Goal: Information Seeking & Learning: Learn about a topic

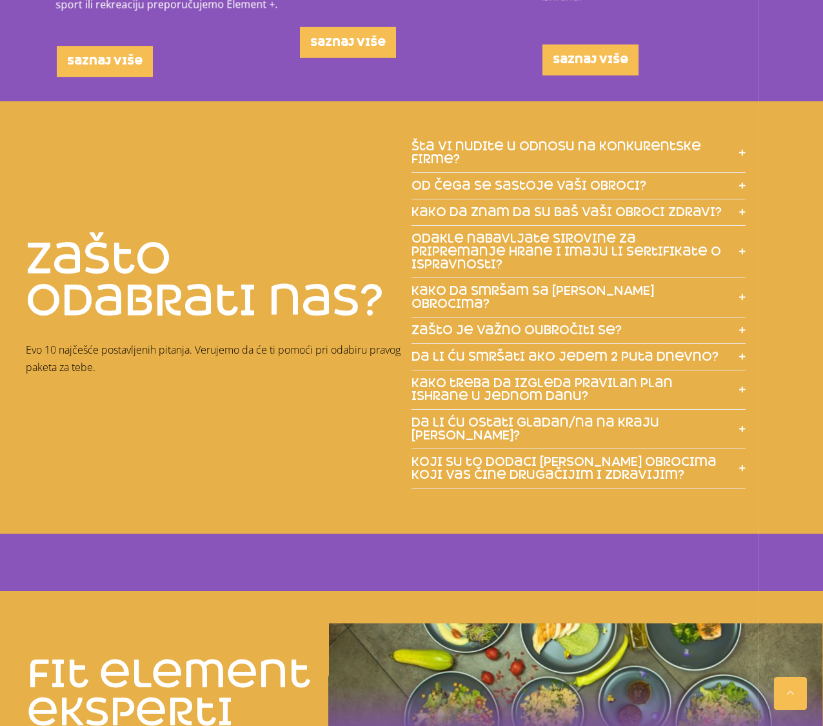
scroll to position [2155, 0]
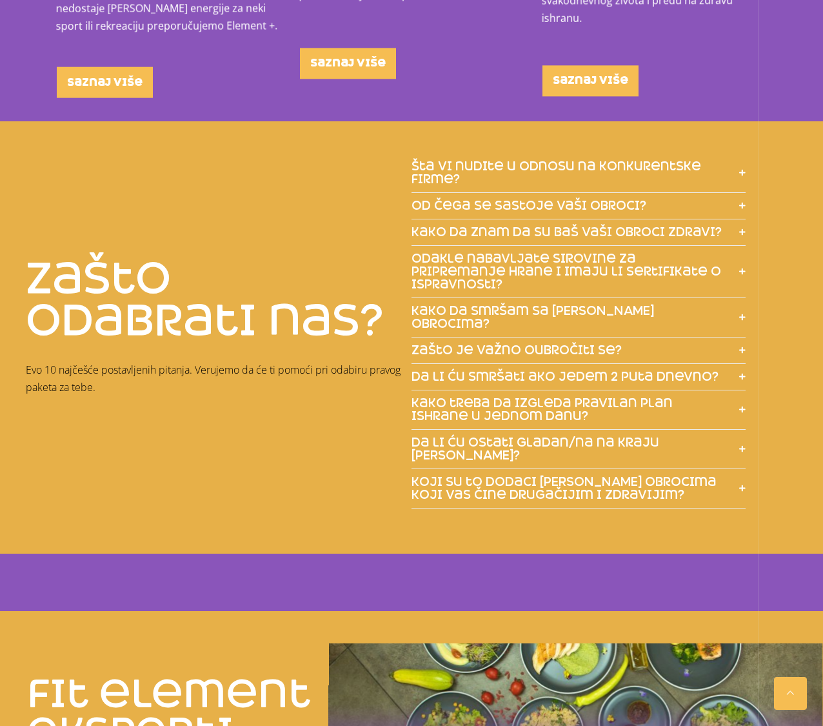
click at [610, 199] on span "od čega se sastoje vaši obroci?" at bounding box center [529, 205] width 235 height 13
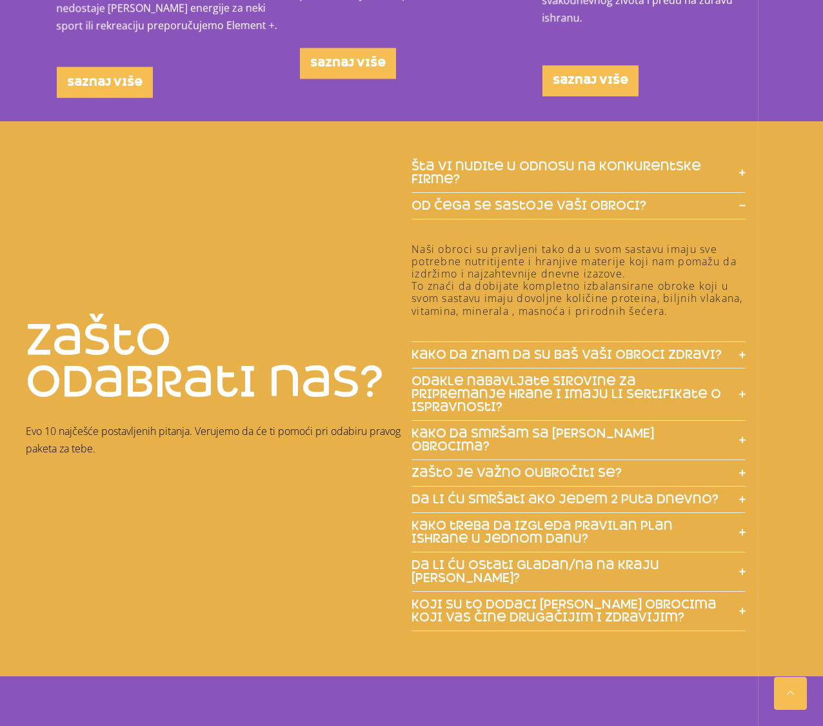
click at [610, 348] on span "kako da znam da su baš vaši obroci zdravi?" at bounding box center [567, 354] width 310 height 13
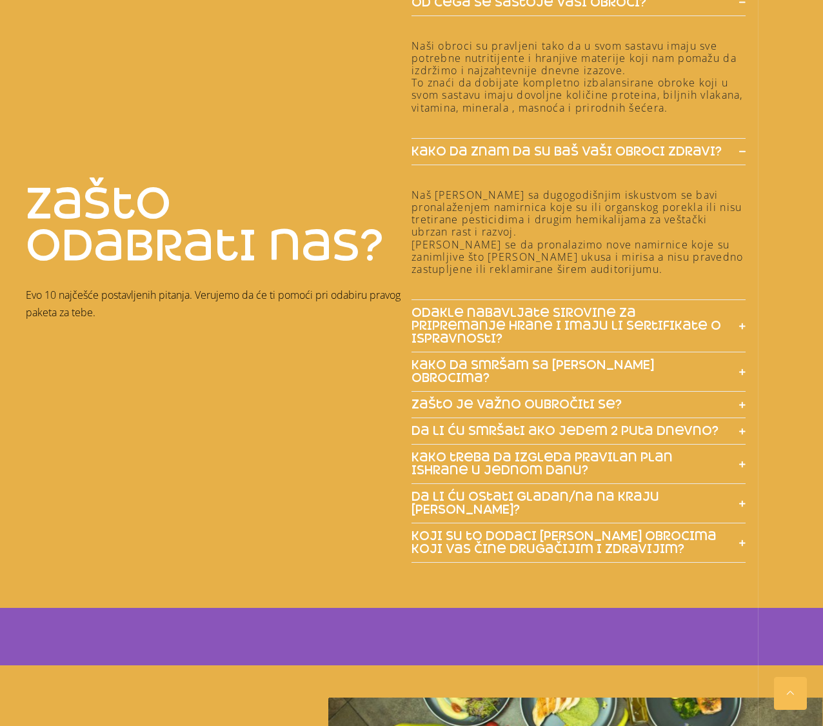
scroll to position [2359, 0]
click at [615, 358] on span "kako da smršam sa [PERSON_NAME] obrocima?" at bounding box center [569, 371] width 315 height 26
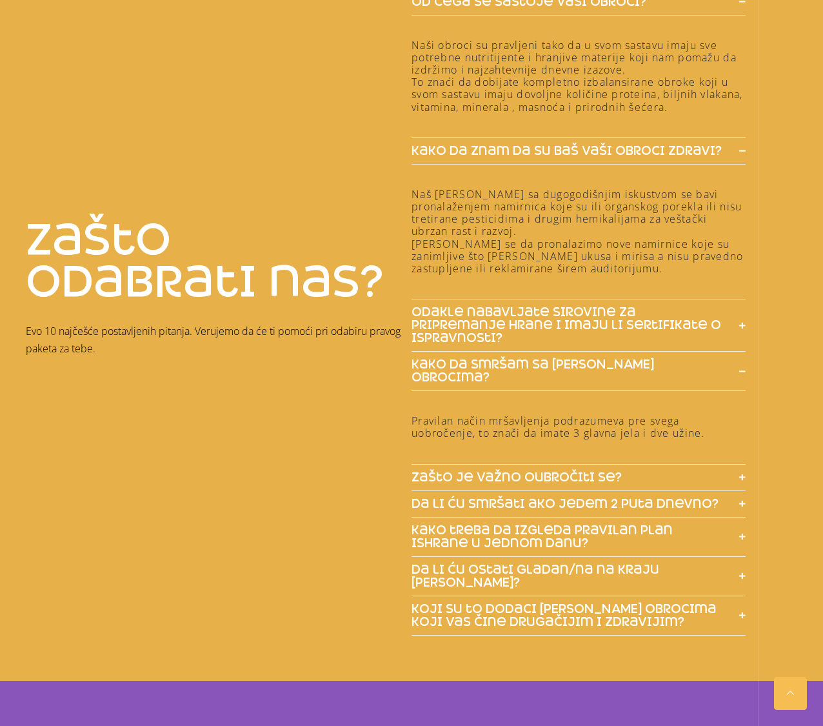
click at [608, 471] on span "zašto je važno oubročiti se?" at bounding box center [517, 477] width 210 height 13
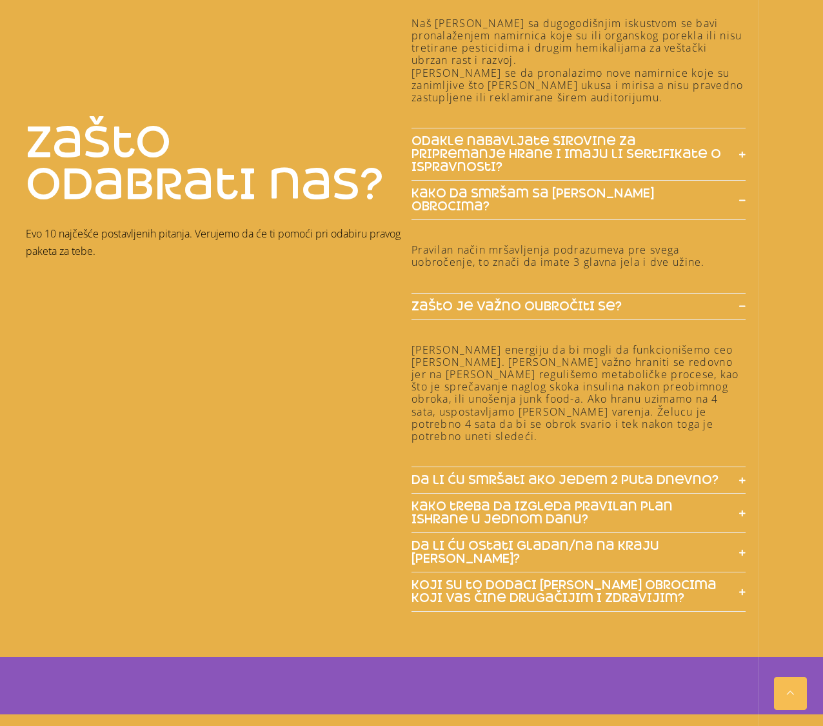
scroll to position [2533, 0]
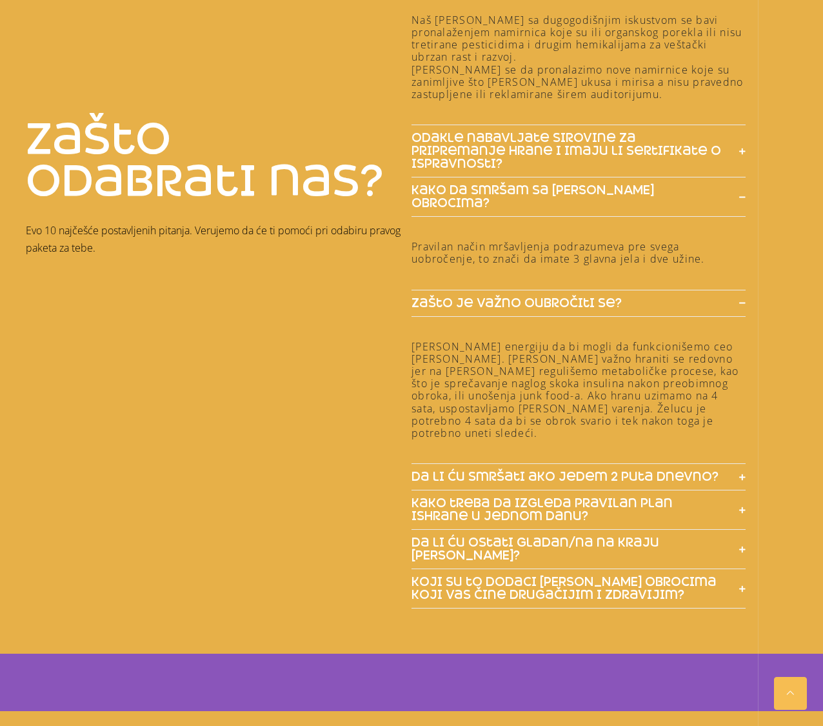
click at [641, 576] on span "koji su to dodaci [PERSON_NAME] obrocima koji vas čine drugačijim i zdravijim?" at bounding box center [569, 589] width 315 height 26
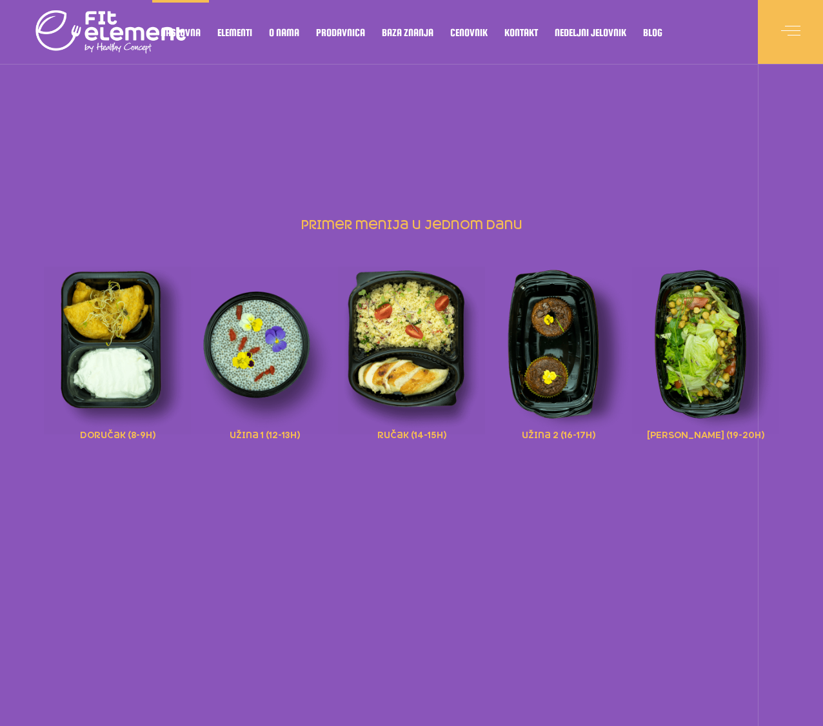
scroll to position [0, 0]
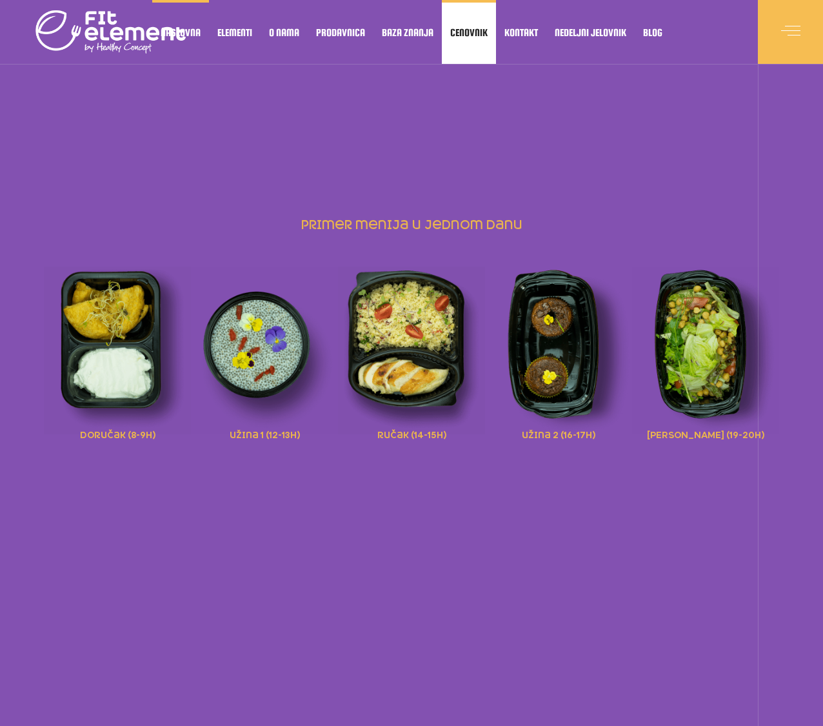
click at [484, 44] on link "Cenovnik" at bounding box center [469, 32] width 54 height 64
click at [479, 32] on span "Cenovnik" at bounding box center [468, 32] width 37 height 6
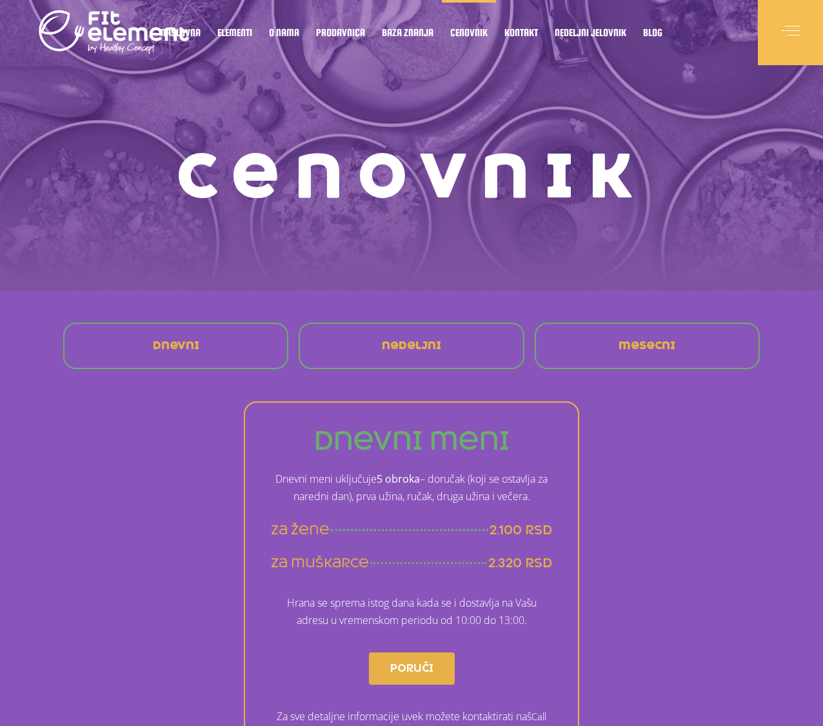
click at [538, 122] on div "Cenovnik" at bounding box center [412, 145] width 710 height 290
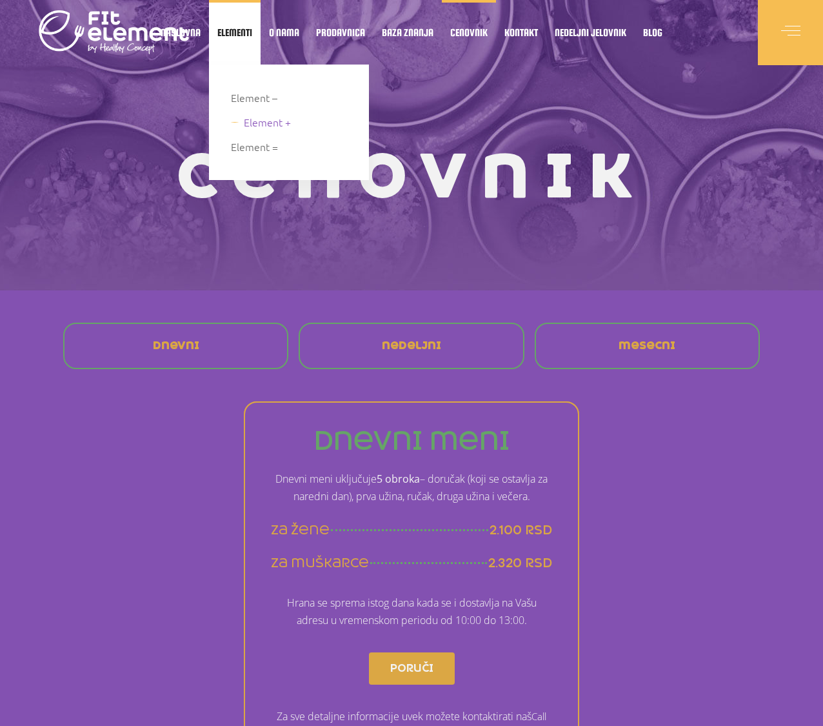
click at [251, 123] on span "Element +" at bounding box center [267, 122] width 47 height 17
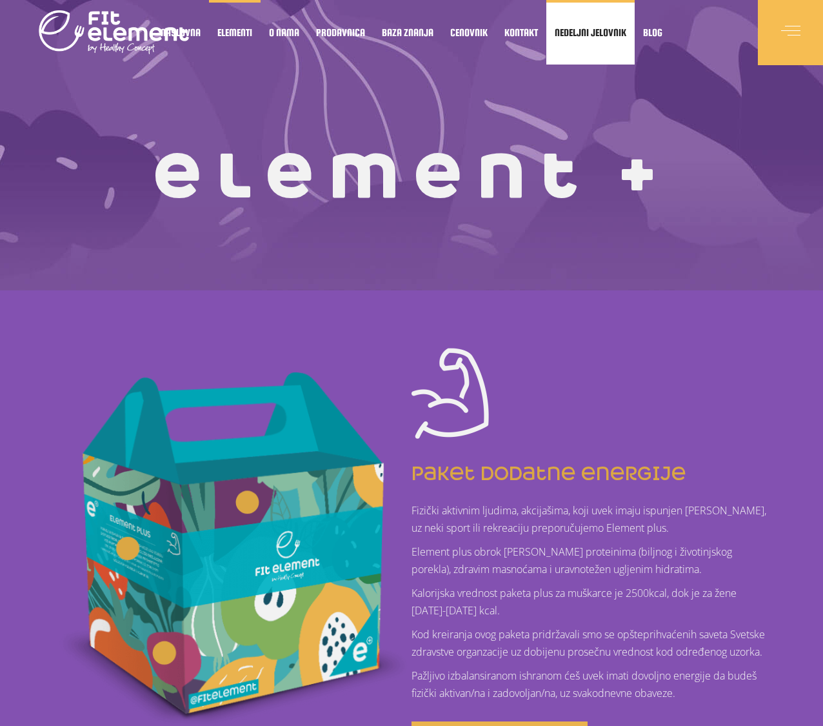
click at [594, 38] on link "Nedeljni jelovnik" at bounding box center [591, 32] width 88 height 65
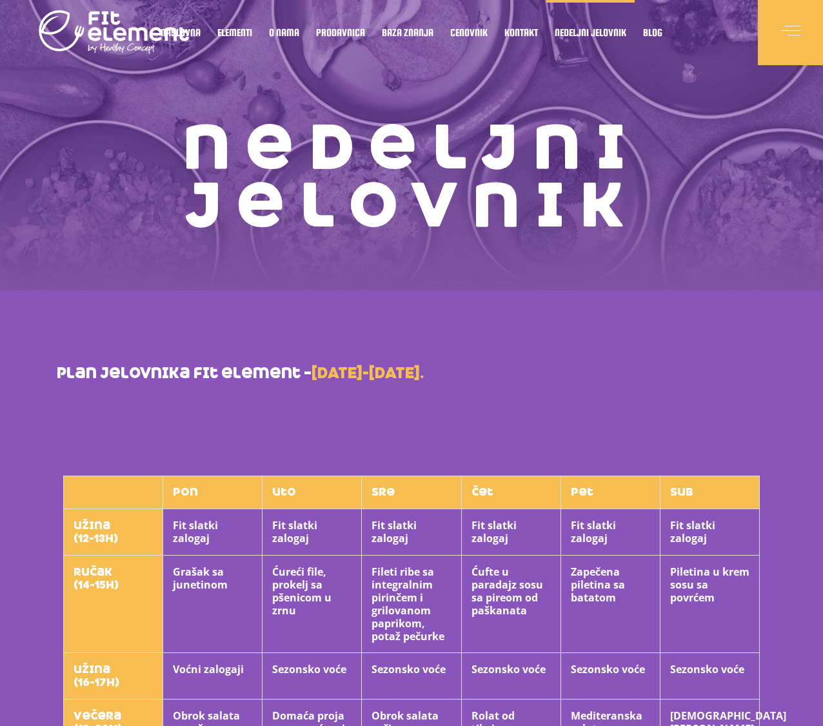
click at [402, 376] on strong "[DATE]-[DATE]." at bounding box center [368, 373] width 112 height 19
click at [777, 38] on div at bounding box center [790, 32] width 65 height 65
click at [789, 29] on span at bounding box center [790, 32] width 19 height 19
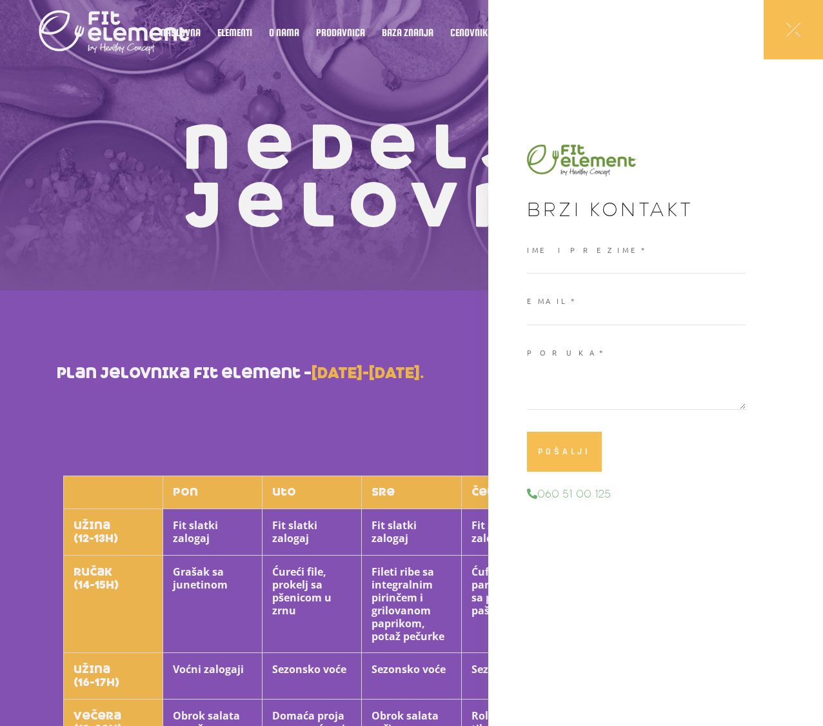
click at [789, 29] on icon at bounding box center [794, 30] width 14 height 14
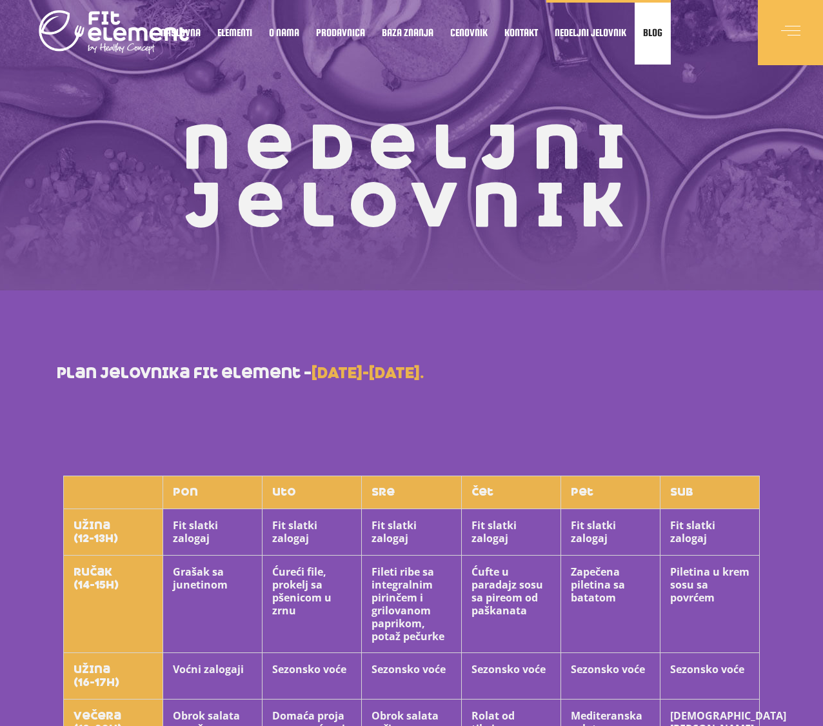
click at [654, 31] on span "Blog" at bounding box center [652, 32] width 19 height 6
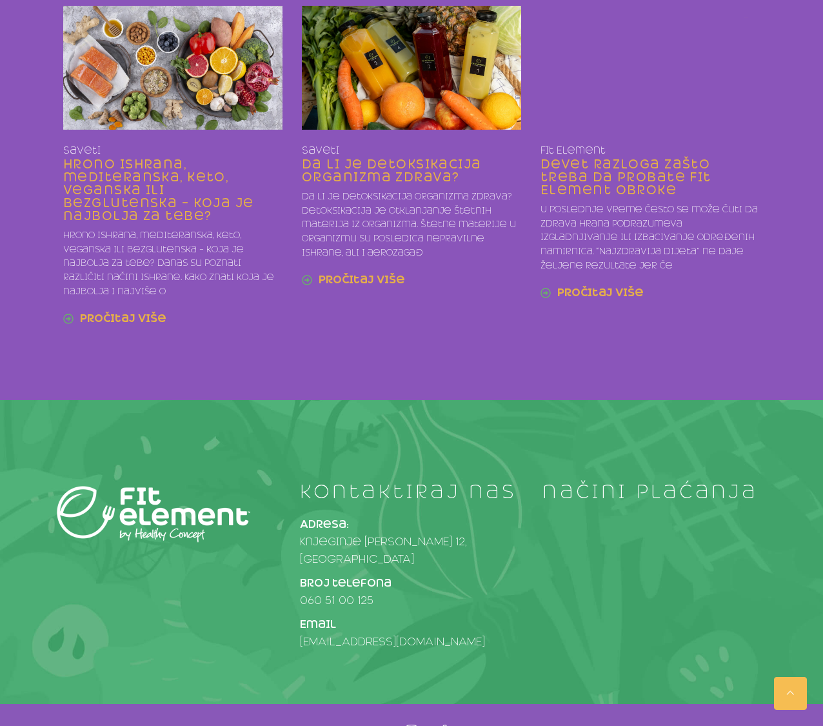
scroll to position [1020, 0]
